Goal: Information Seeking & Learning: Learn about a topic

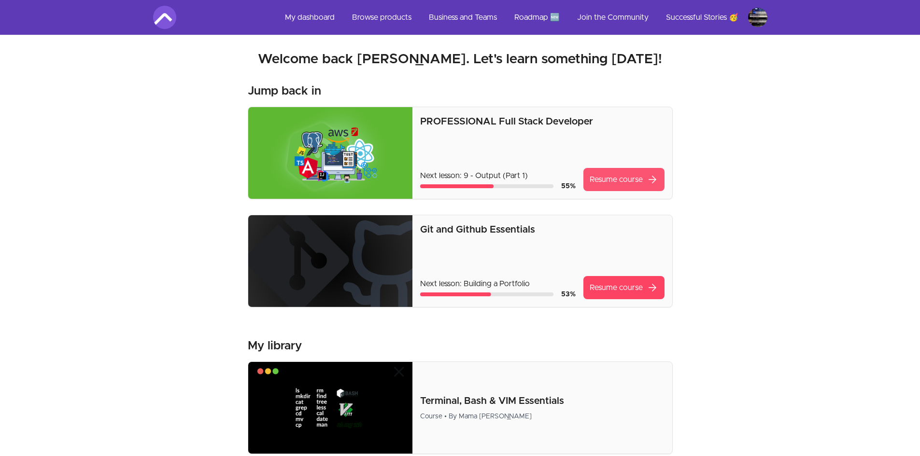
click at [594, 185] on link "Resume course arrow_forward" at bounding box center [623, 179] width 81 height 23
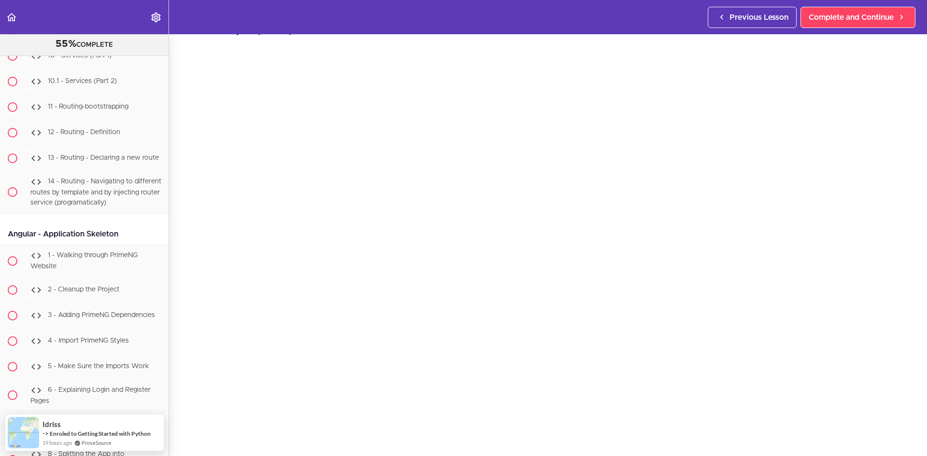
scroll to position [37, 0]
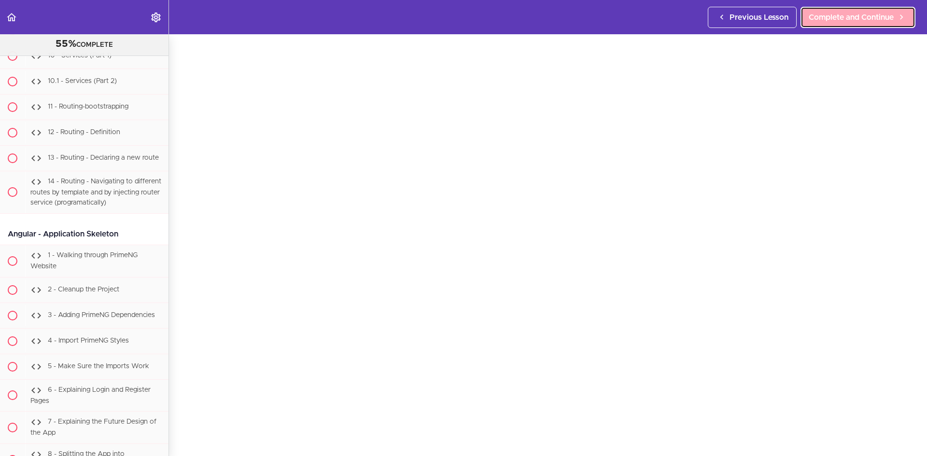
click at [831, 9] on link "Complete and Continue" at bounding box center [857, 17] width 115 height 21
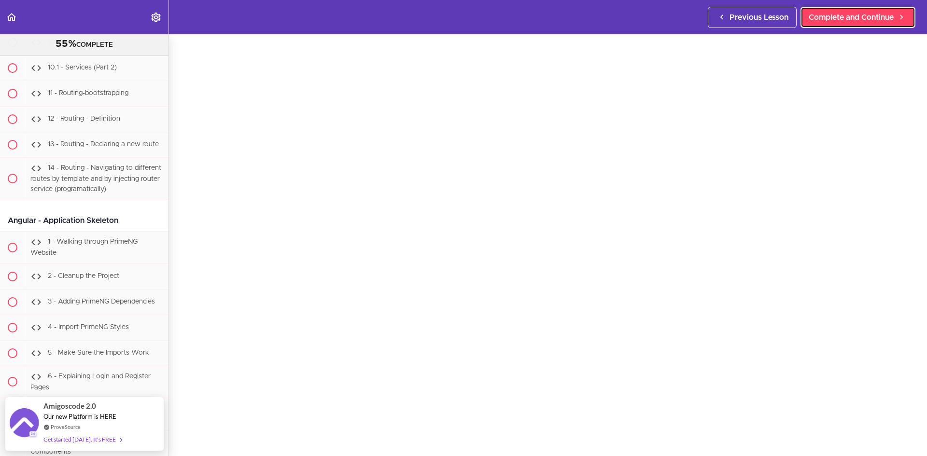
scroll to position [48, 0]
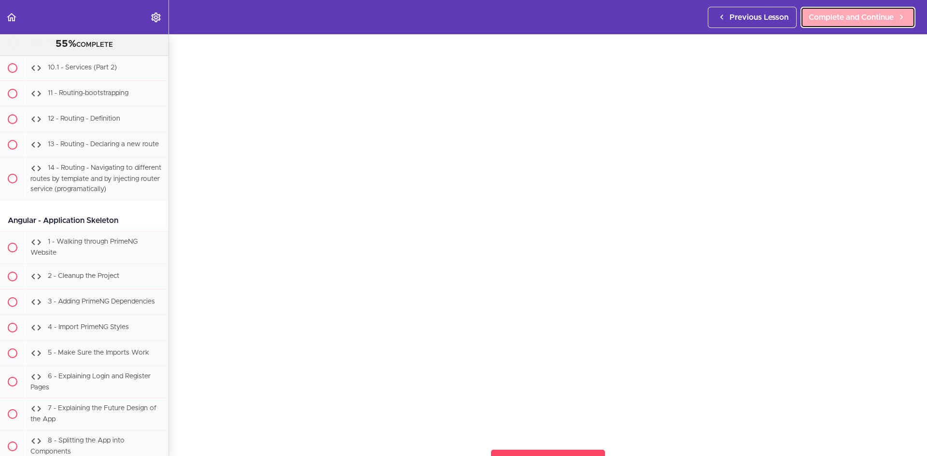
click at [817, 15] on span "Complete and Continue" at bounding box center [851, 18] width 85 height 12
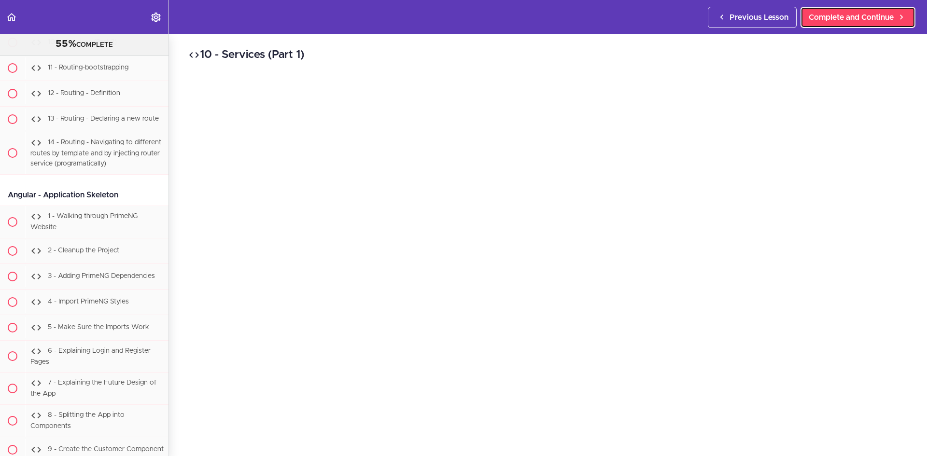
scroll to position [48, 0]
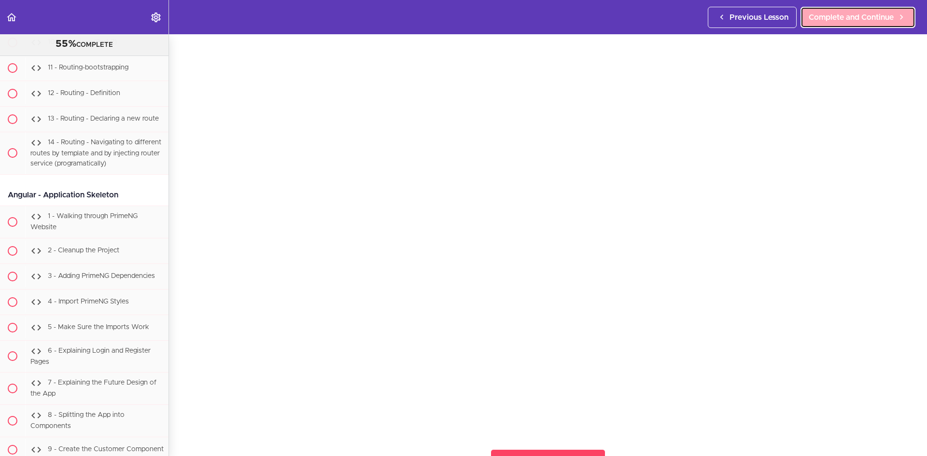
click at [884, 16] on span "Complete and Continue" at bounding box center [851, 18] width 85 height 12
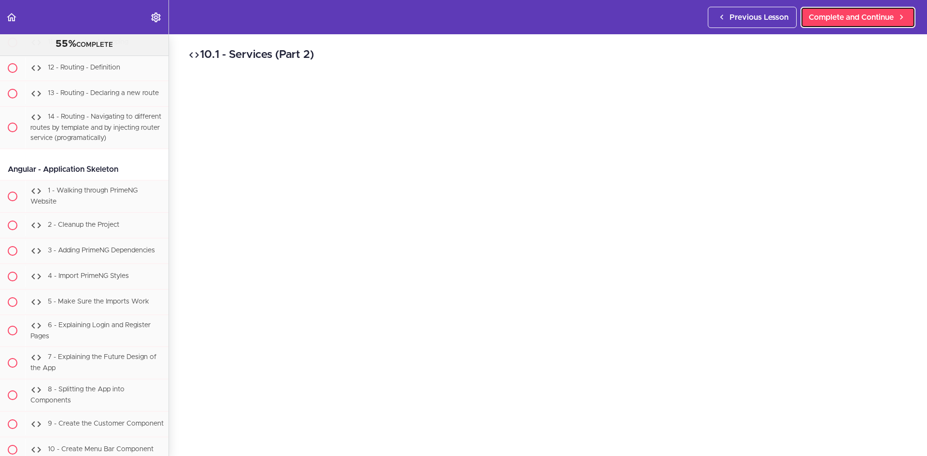
scroll to position [48, 0]
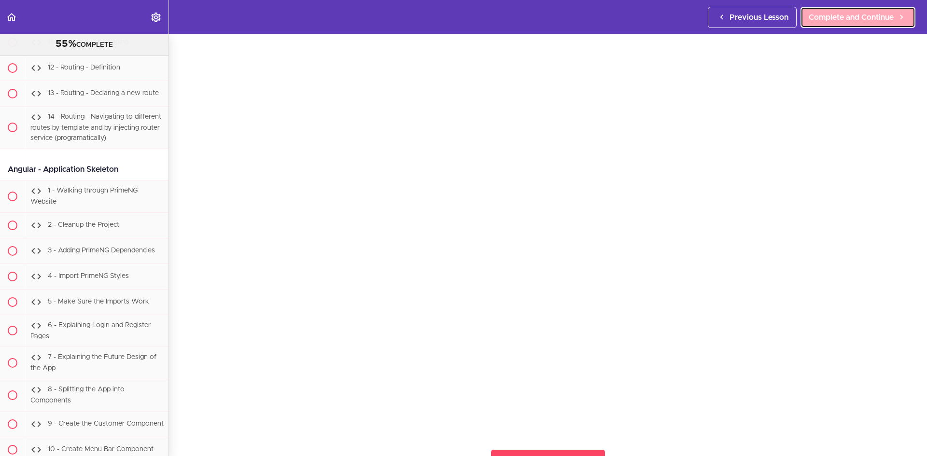
click at [809, 17] on span "Complete and Continue" at bounding box center [851, 18] width 85 height 12
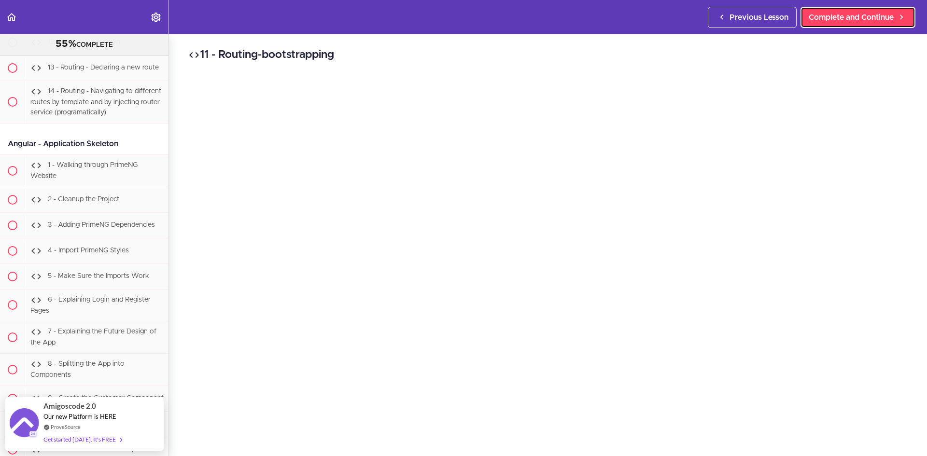
scroll to position [48, 0]
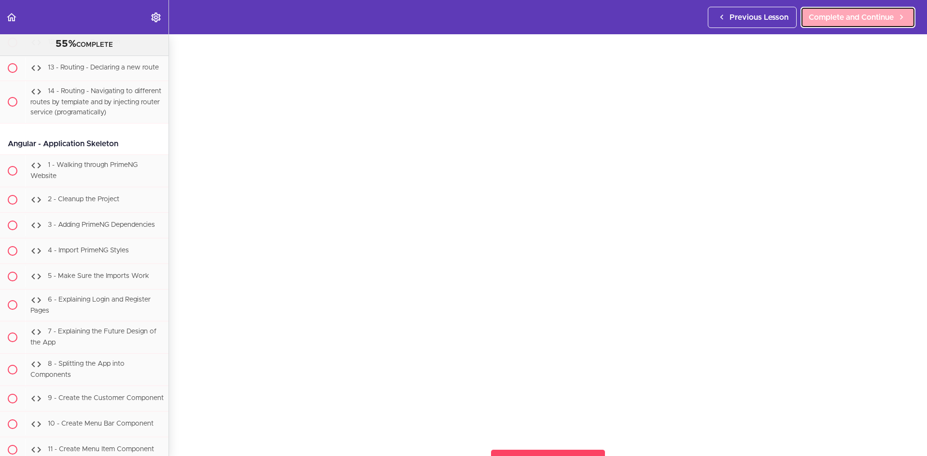
click at [814, 18] on span "Complete and Continue" at bounding box center [851, 18] width 85 height 12
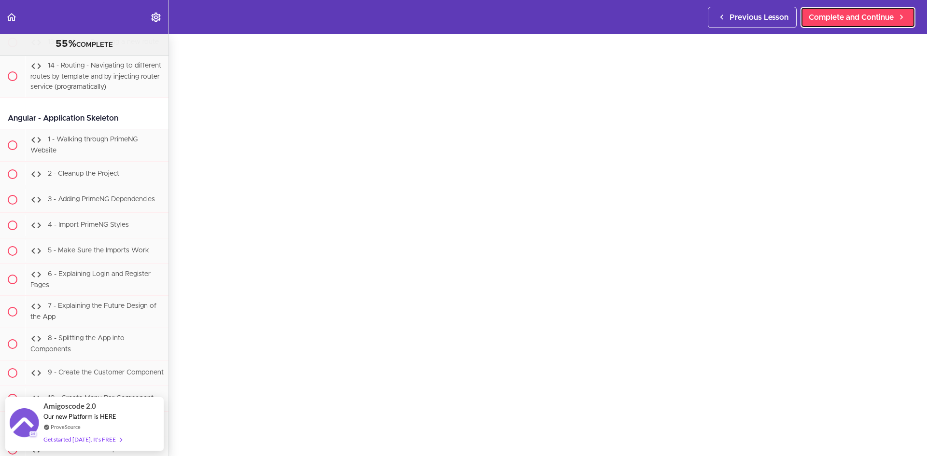
scroll to position [48, 0]
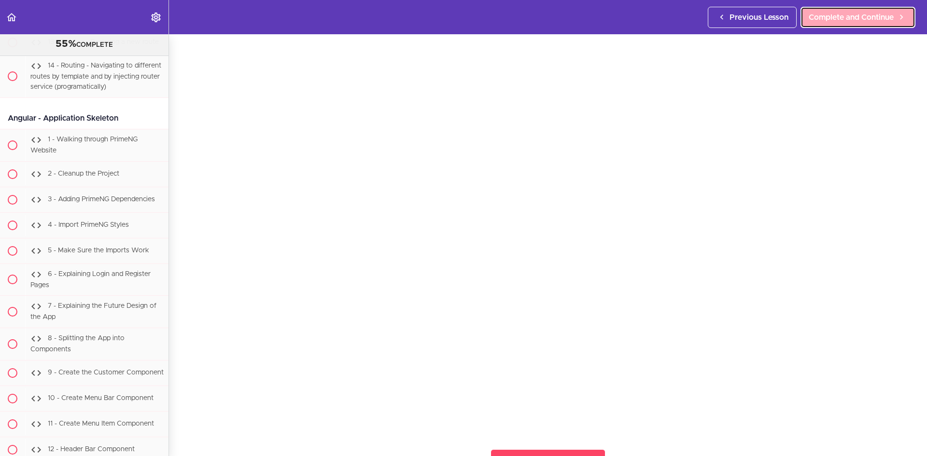
click at [802, 24] on link "Complete and Continue" at bounding box center [857, 17] width 115 height 21
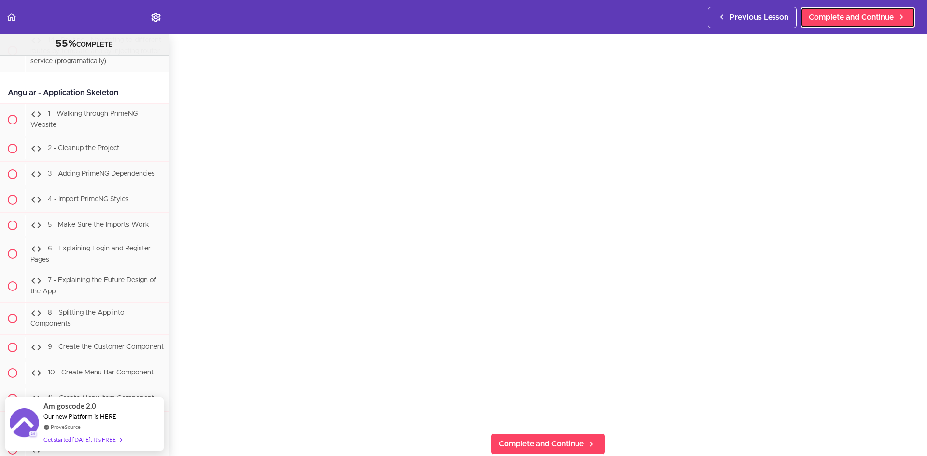
scroll to position [48, 0]
